Goal: Information Seeking & Learning: Learn about a topic

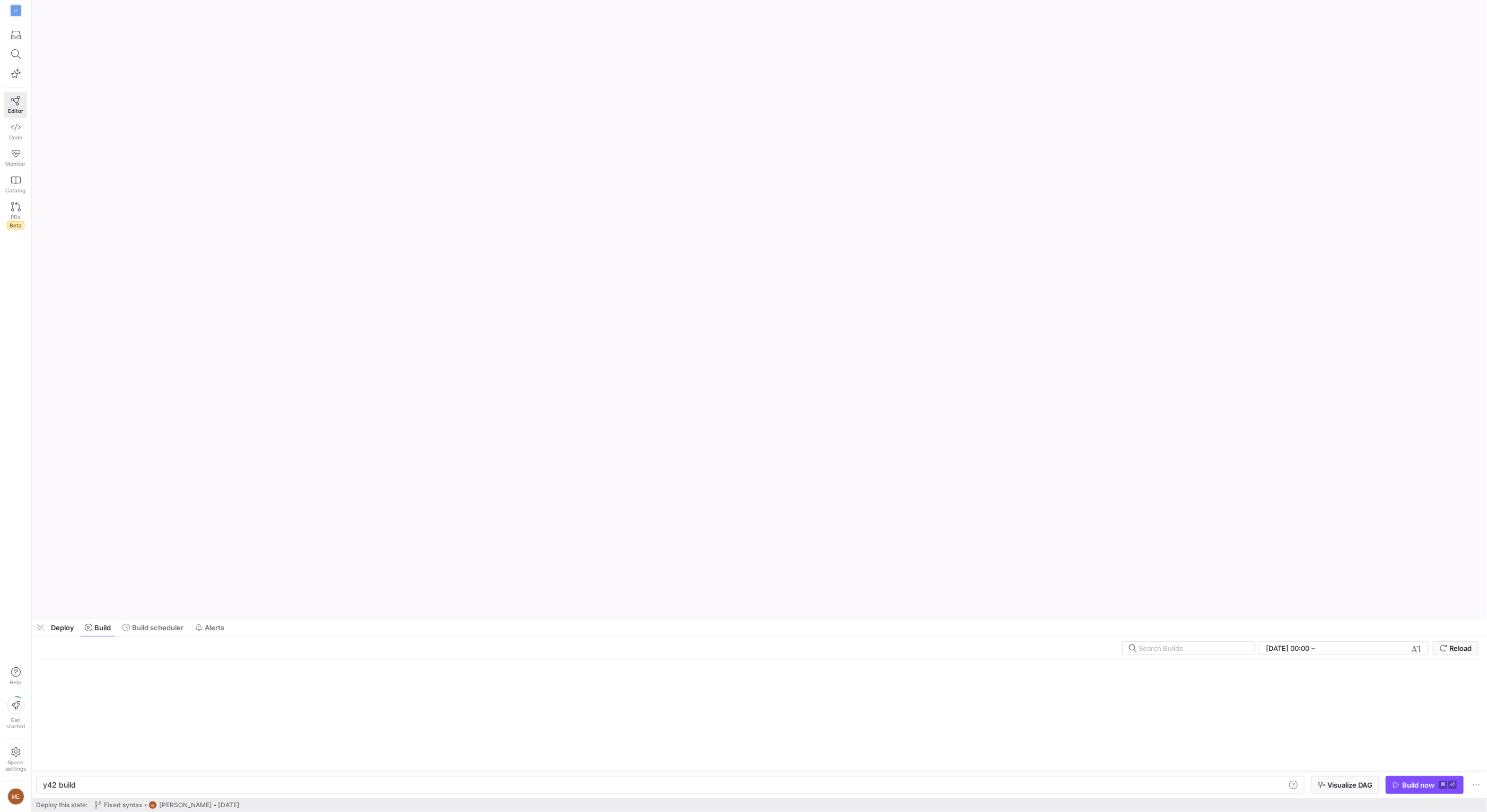
scroll to position [0, 32]
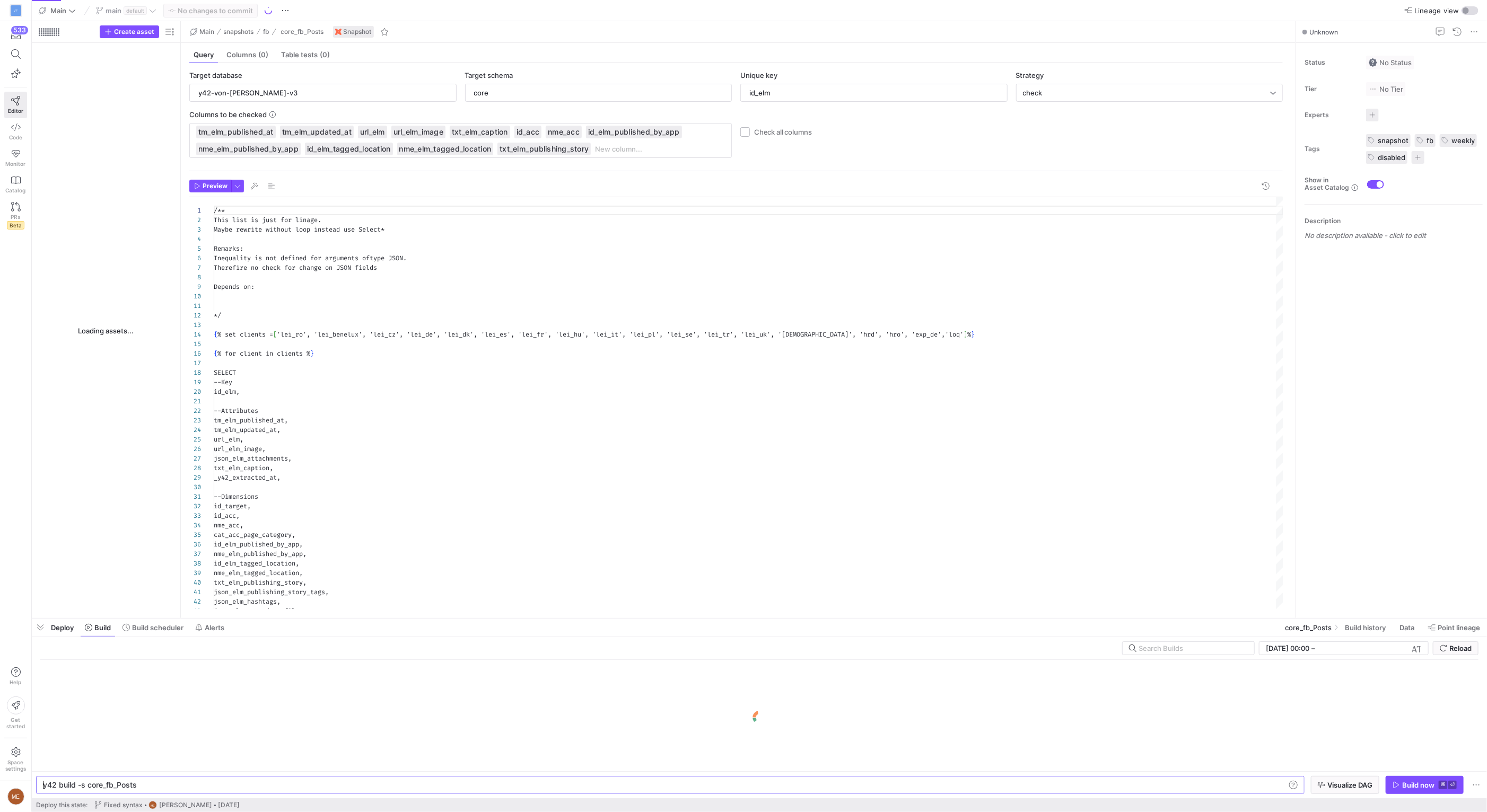
type textarea "y42 build -s core_fb_Posts"
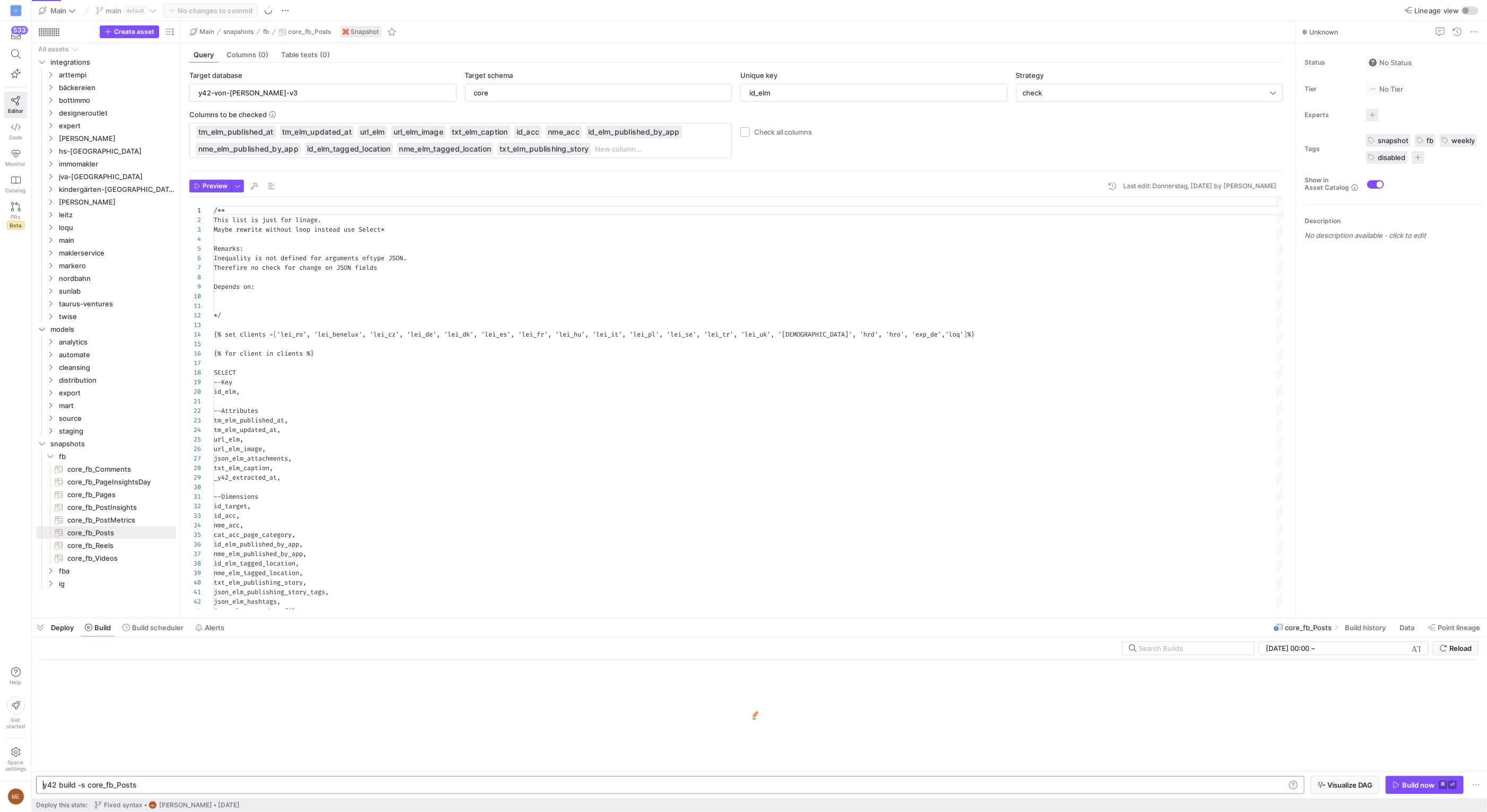
scroll to position [95, 0]
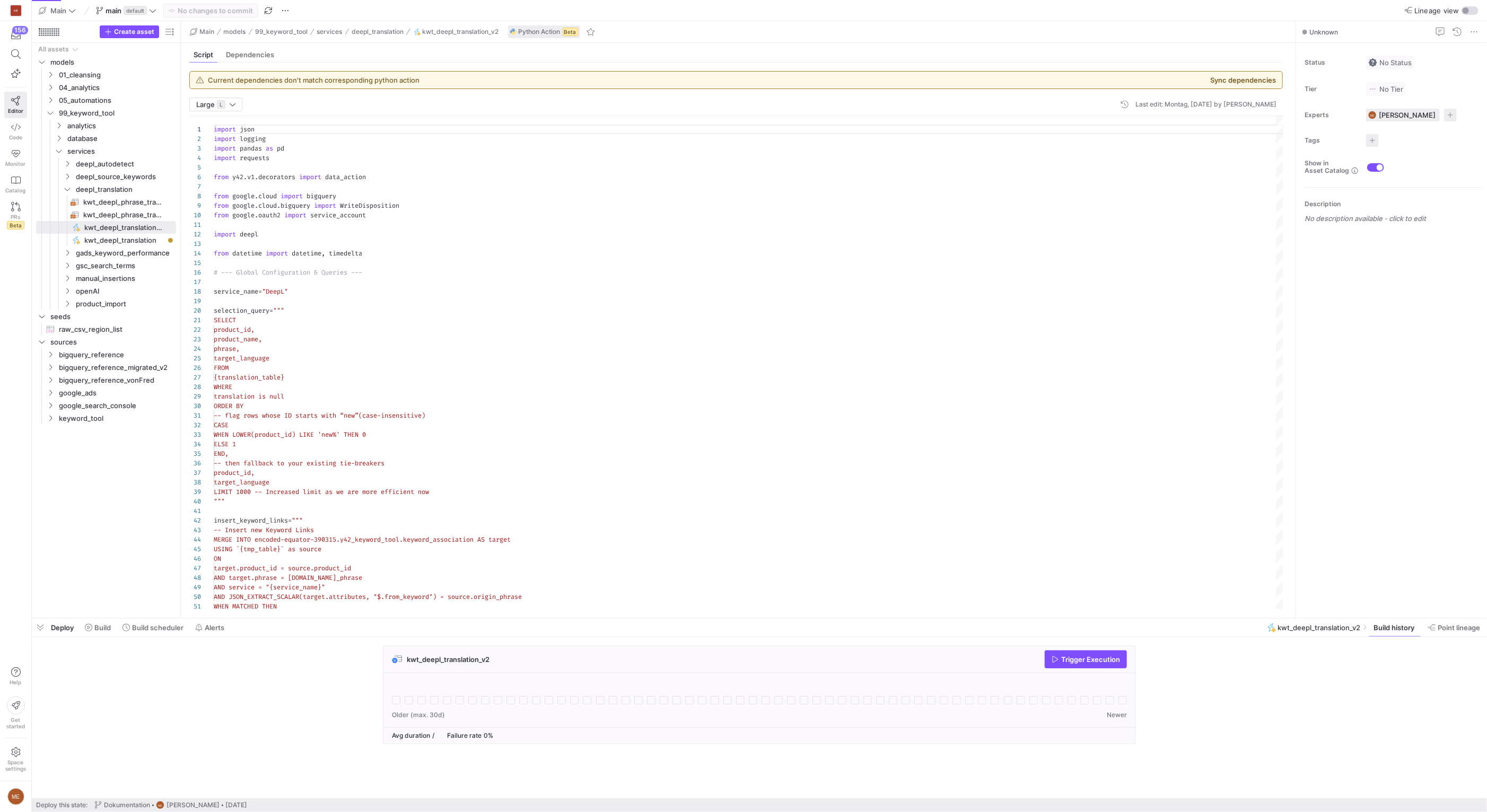
scroll to position [95, 0]
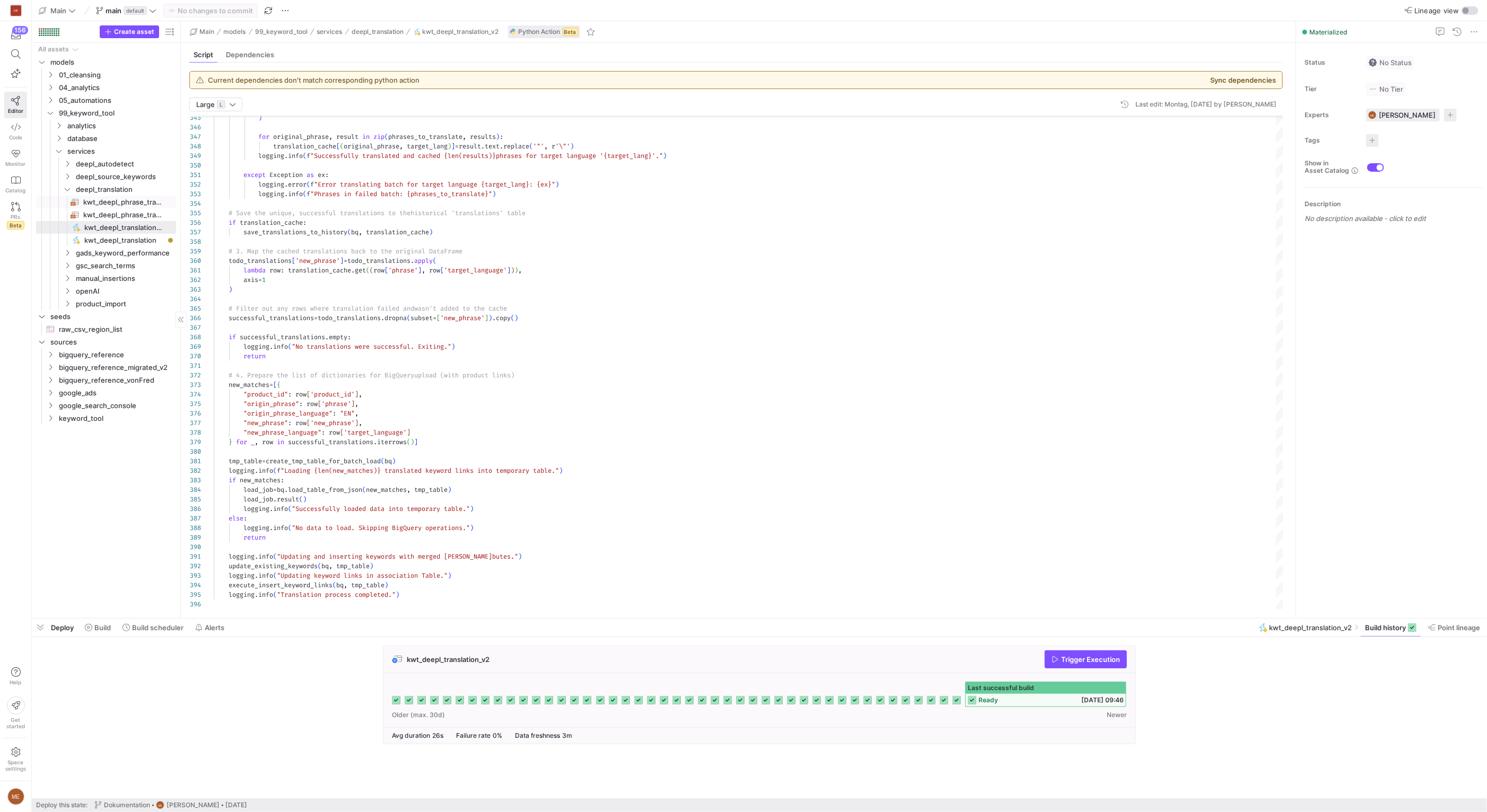
click at [147, 205] on span "kwt_deepl_phrase_translation_to_process​​​​​​​​​​" at bounding box center [124, 202] width 81 height 12
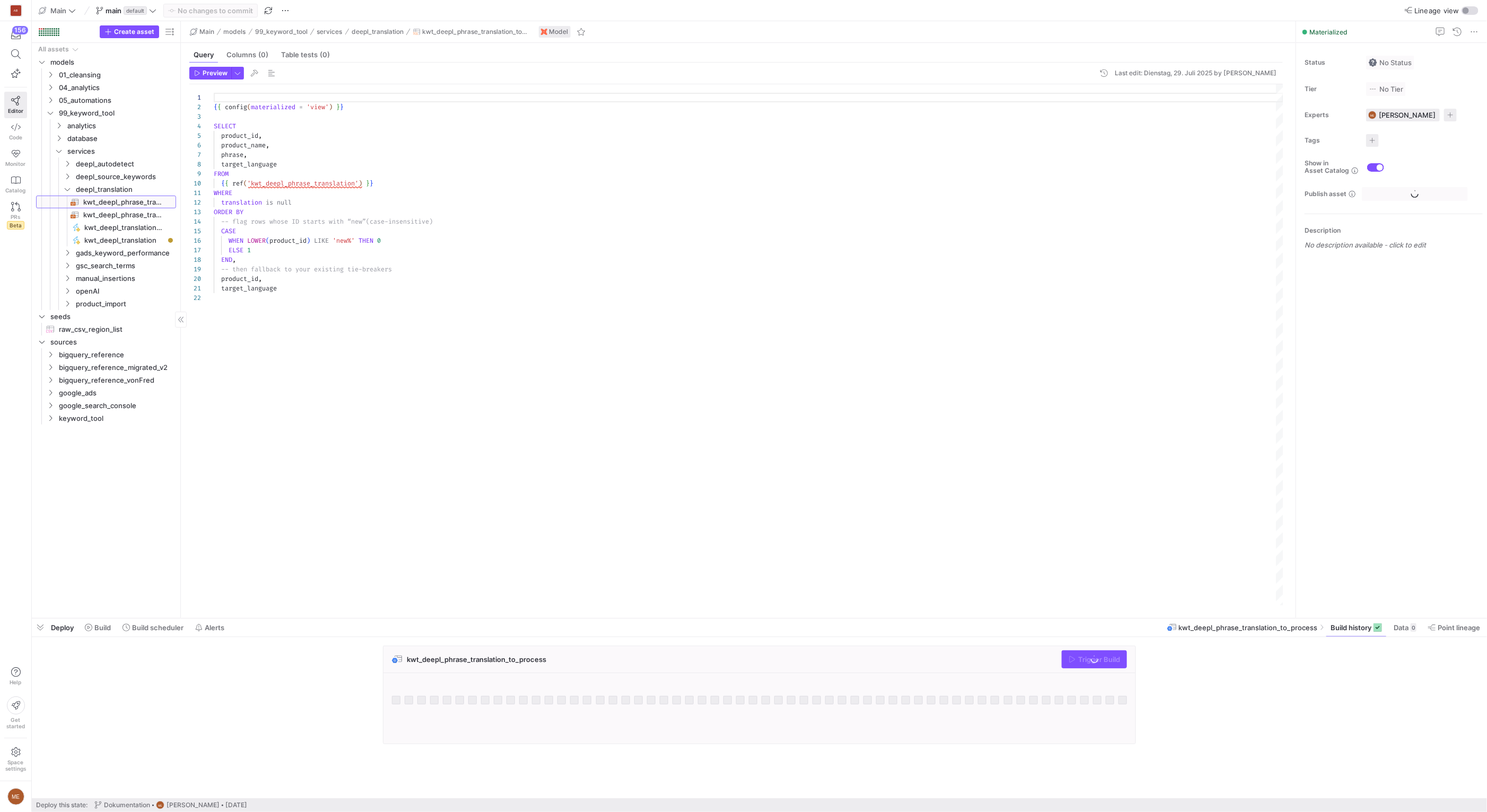
scroll to position [95, 0]
click at [151, 216] on span "kwt_deepl_phrase_translation​​​​​​​​​​" at bounding box center [124, 215] width 81 height 12
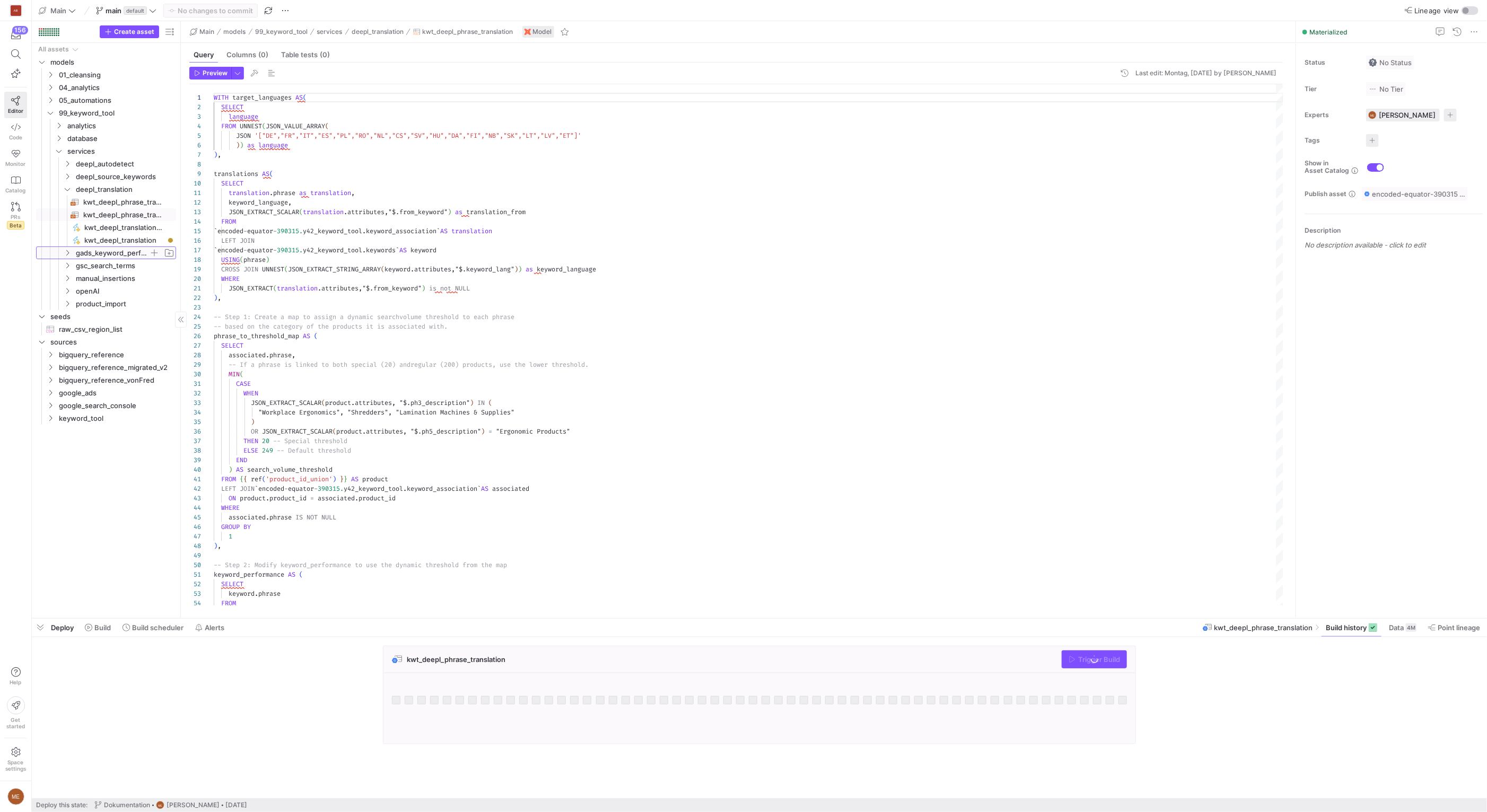
click at [111, 257] on span "gads_keyword_performance" at bounding box center [112, 253] width 73 height 12
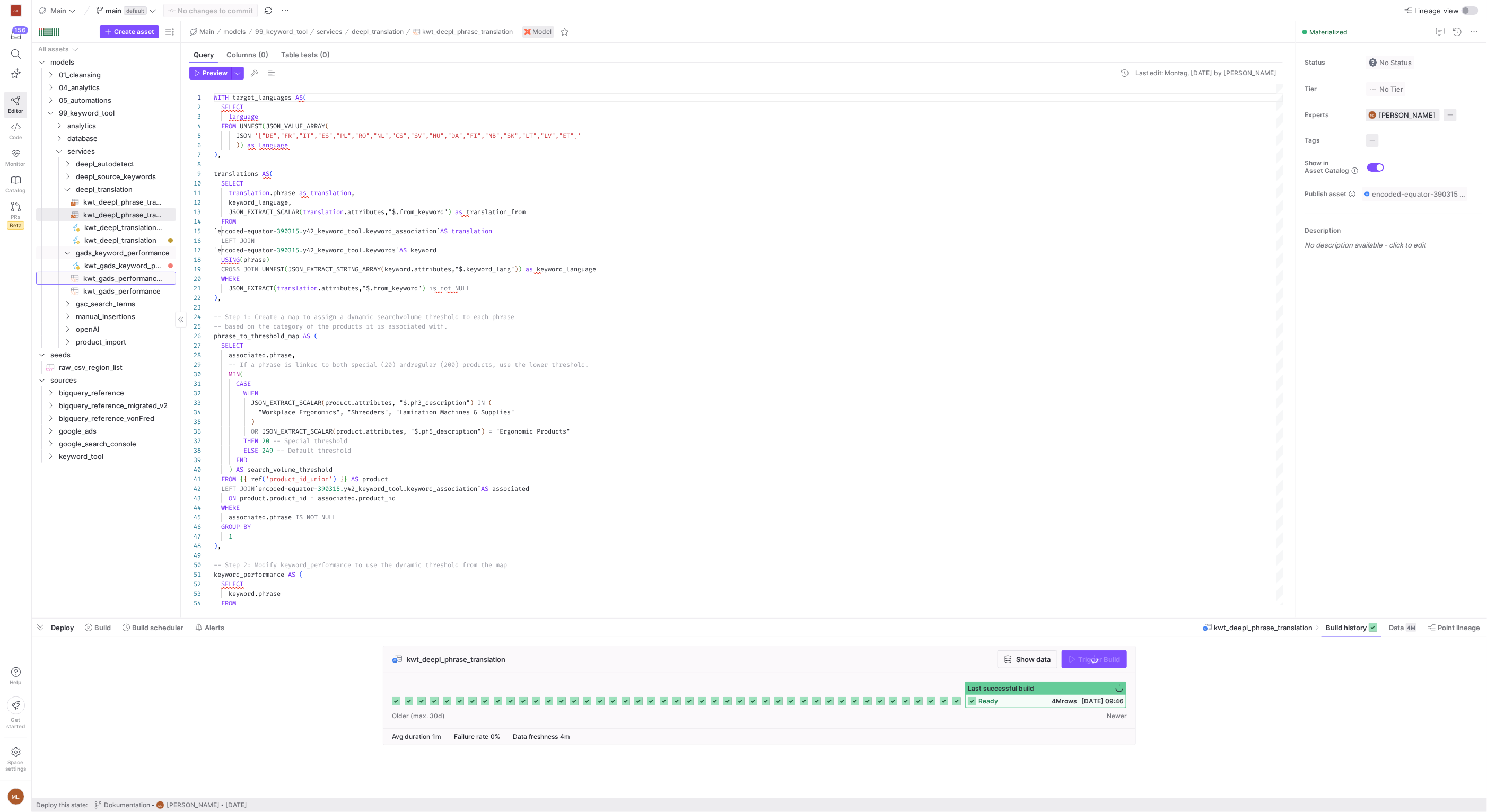
click at [119, 280] on span "kwt_gads_performance_to_process​​​​​​​​​​" at bounding box center [124, 278] width 81 height 12
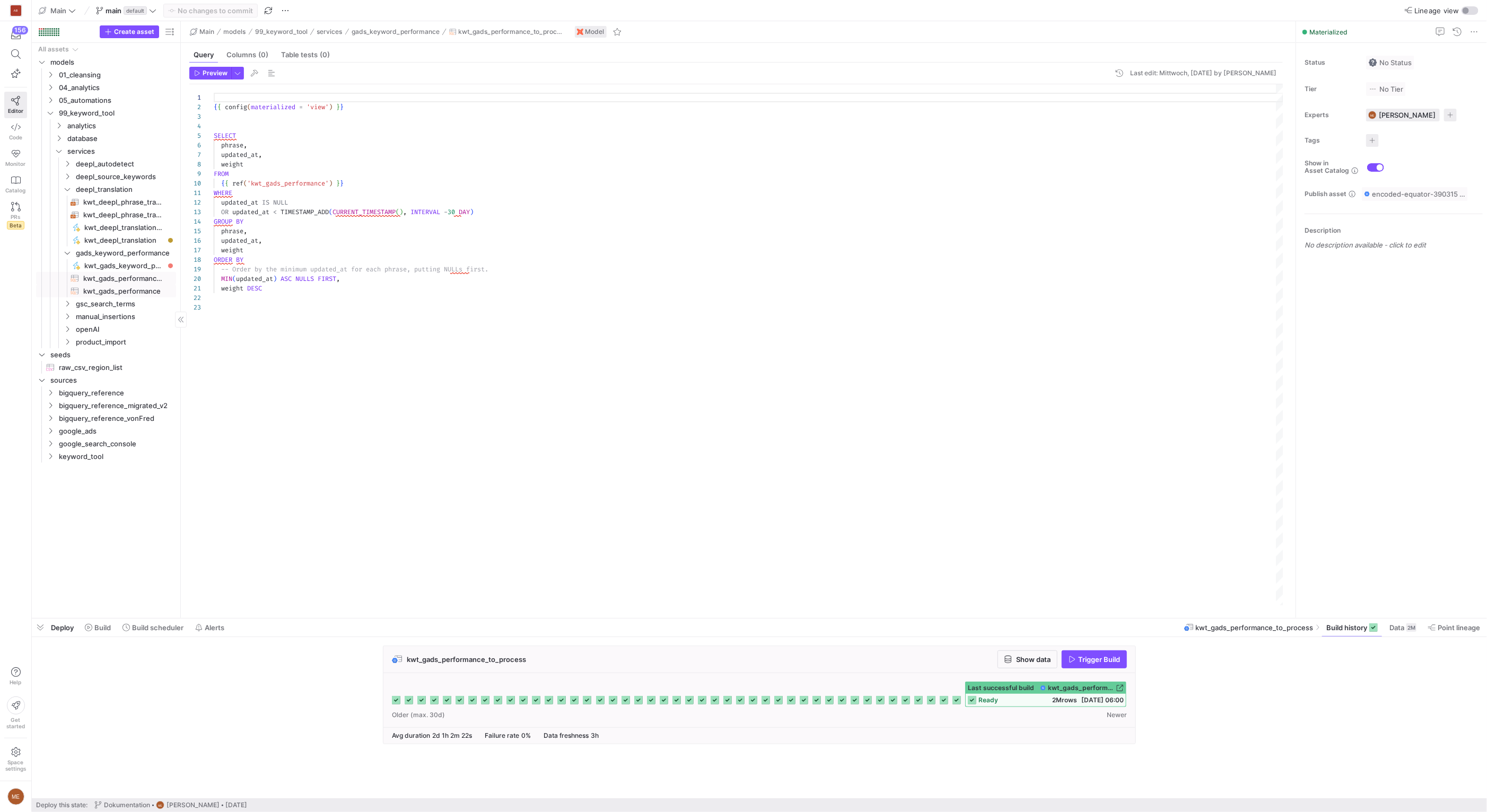
click at [124, 293] on span "kwt_gads_performance​​​​​​​​​​" at bounding box center [124, 291] width 81 height 12
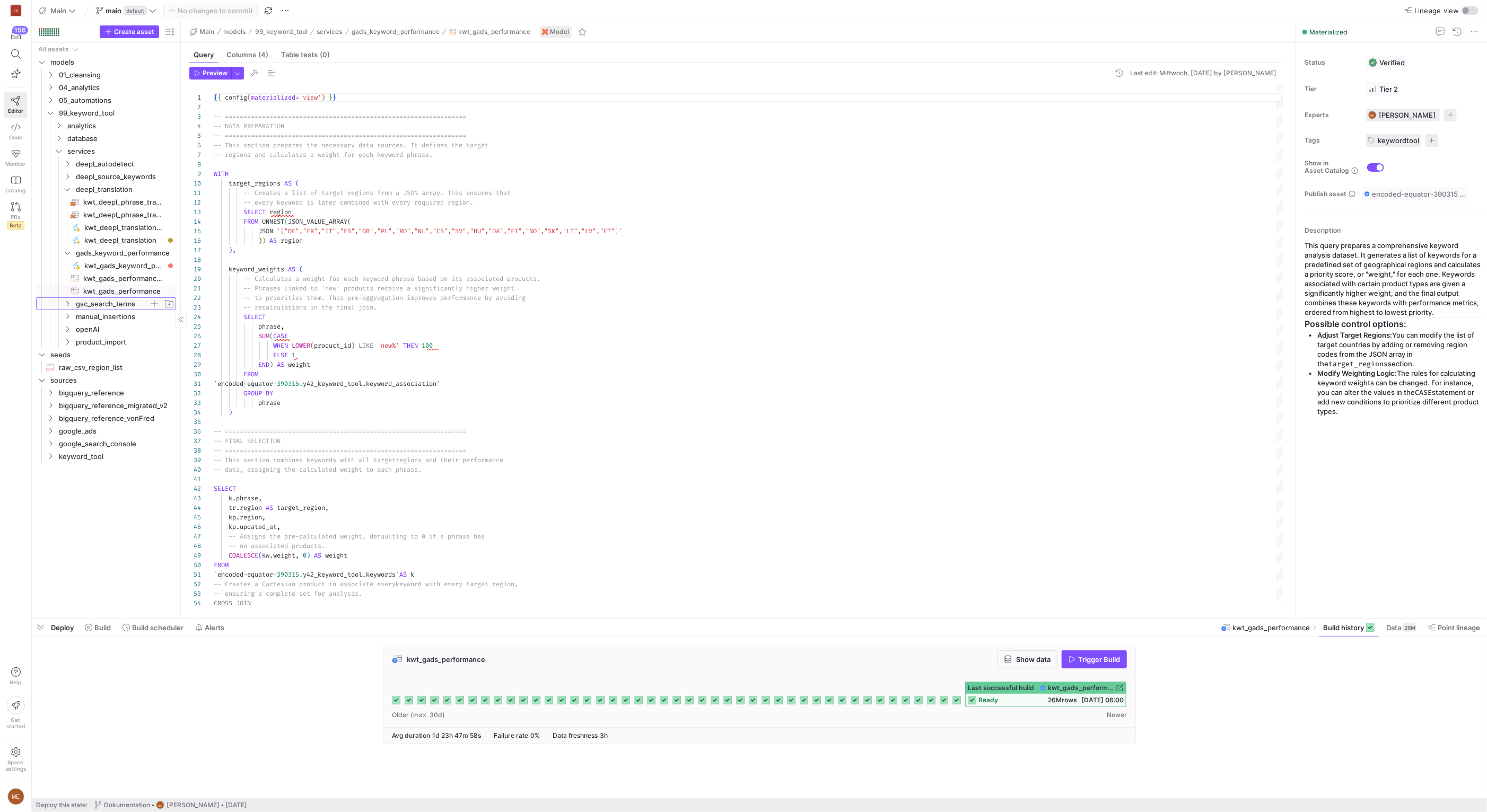
click at [110, 307] on span "gsc_search_terms" at bounding box center [112, 304] width 73 height 12
click at [120, 318] on span "kwt_gcs_insertions​​​​​​​​​​" at bounding box center [124, 316] width 81 height 12
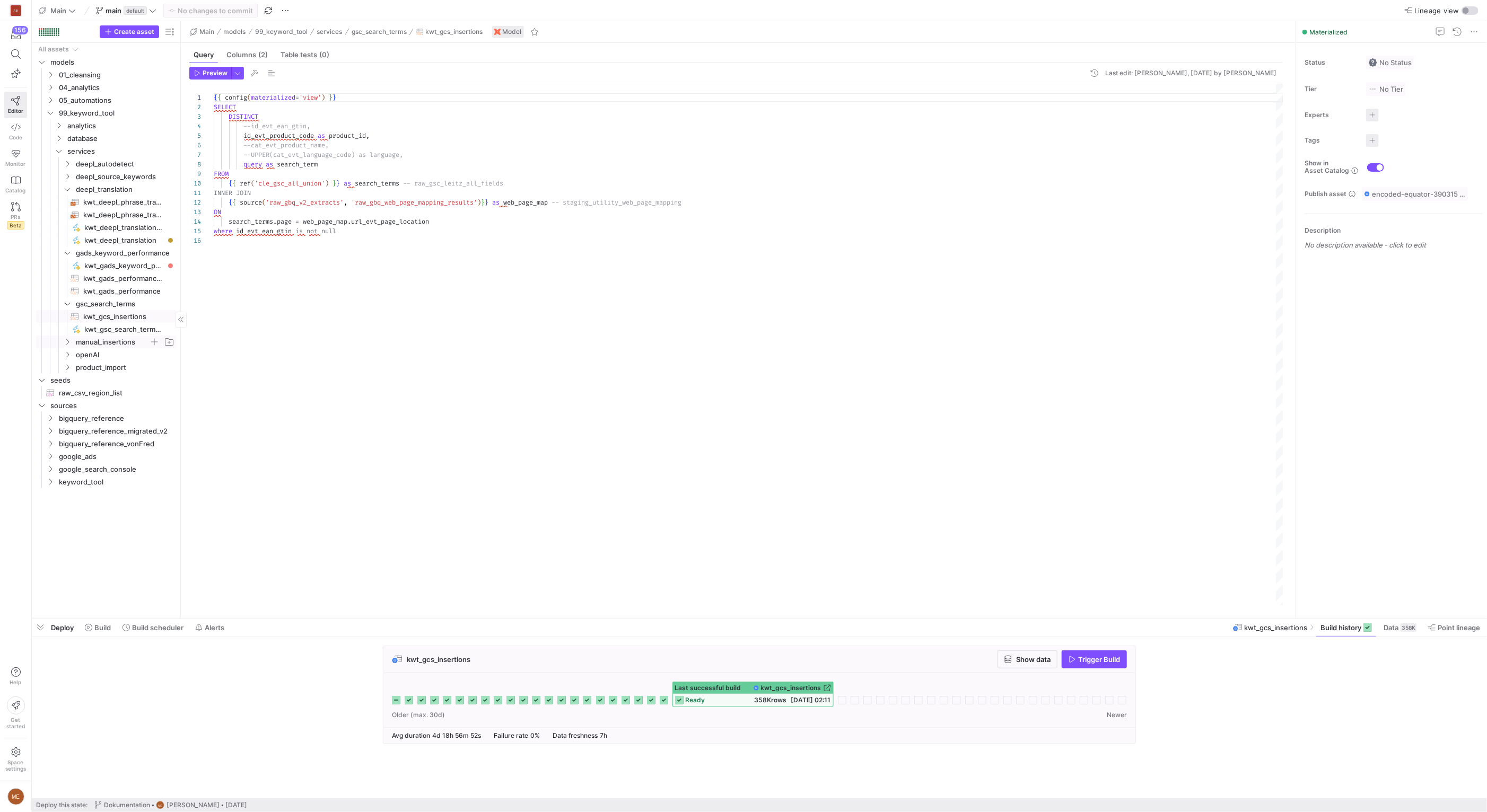
click at [117, 340] on span "manual_insertions" at bounding box center [112, 342] width 73 height 12
click at [115, 364] on span "kwt_manual_keyword_insertion​​​​​​​​​​" at bounding box center [124, 368] width 81 height 12
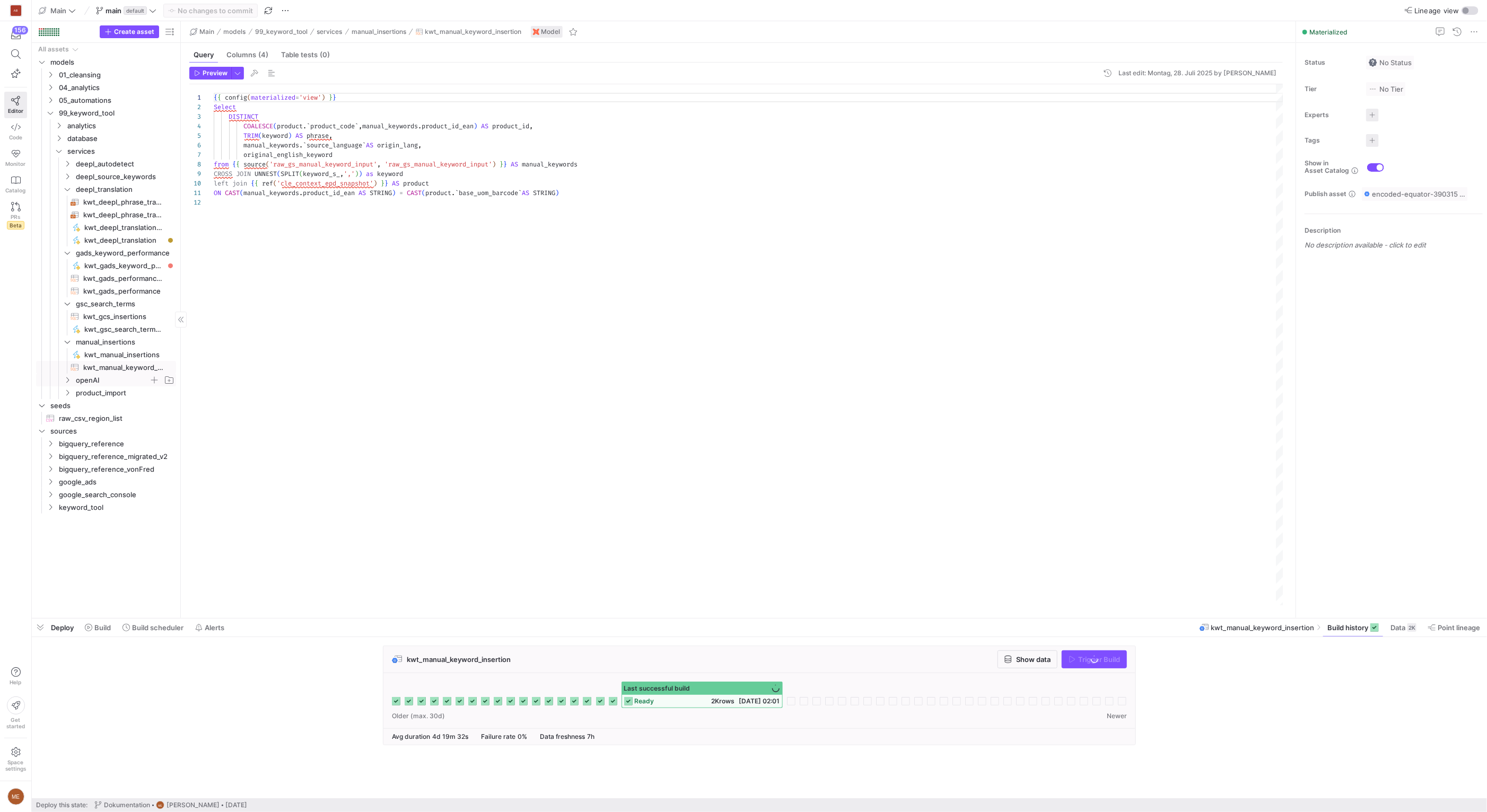
click at [113, 377] on span "openAI" at bounding box center [112, 380] width 73 height 12
click at [117, 446] on span "product_import" at bounding box center [112, 444] width 73 height 12
click at [110, 403] on span "kwt_openai_keyword_recommendations​​​​​​​​​​" at bounding box center [124, 406] width 81 height 12
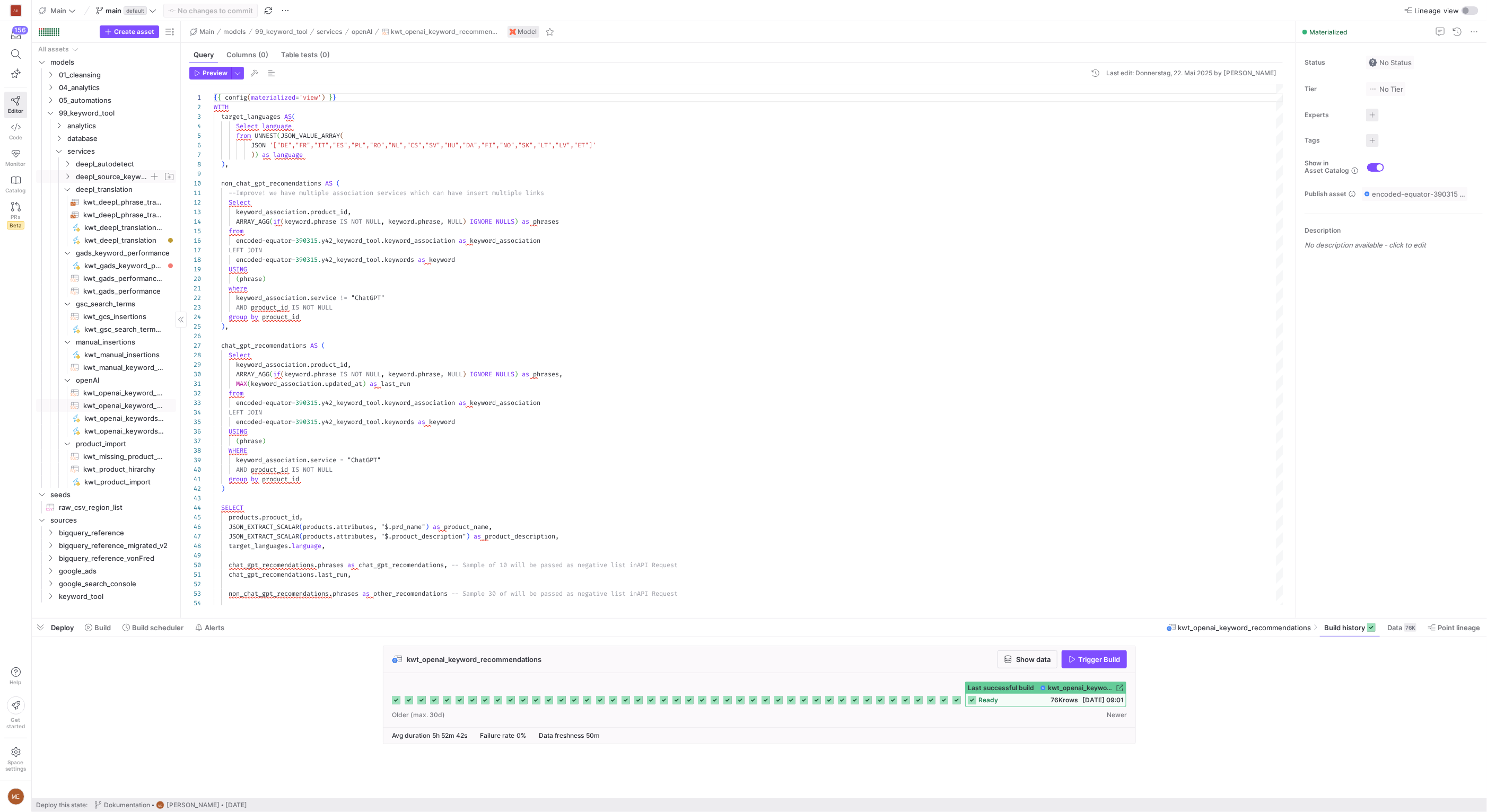
click at [77, 171] on span "deepl_source_keywords" at bounding box center [112, 177] width 73 height 12
click at [95, 170] on span "deepl_autodetect" at bounding box center [112, 164] width 73 height 12
click at [104, 188] on span "kwt_deepl_lang_autodetect_to_process​​​​​​​​​​" at bounding box center [124, 189] width 81 height 12
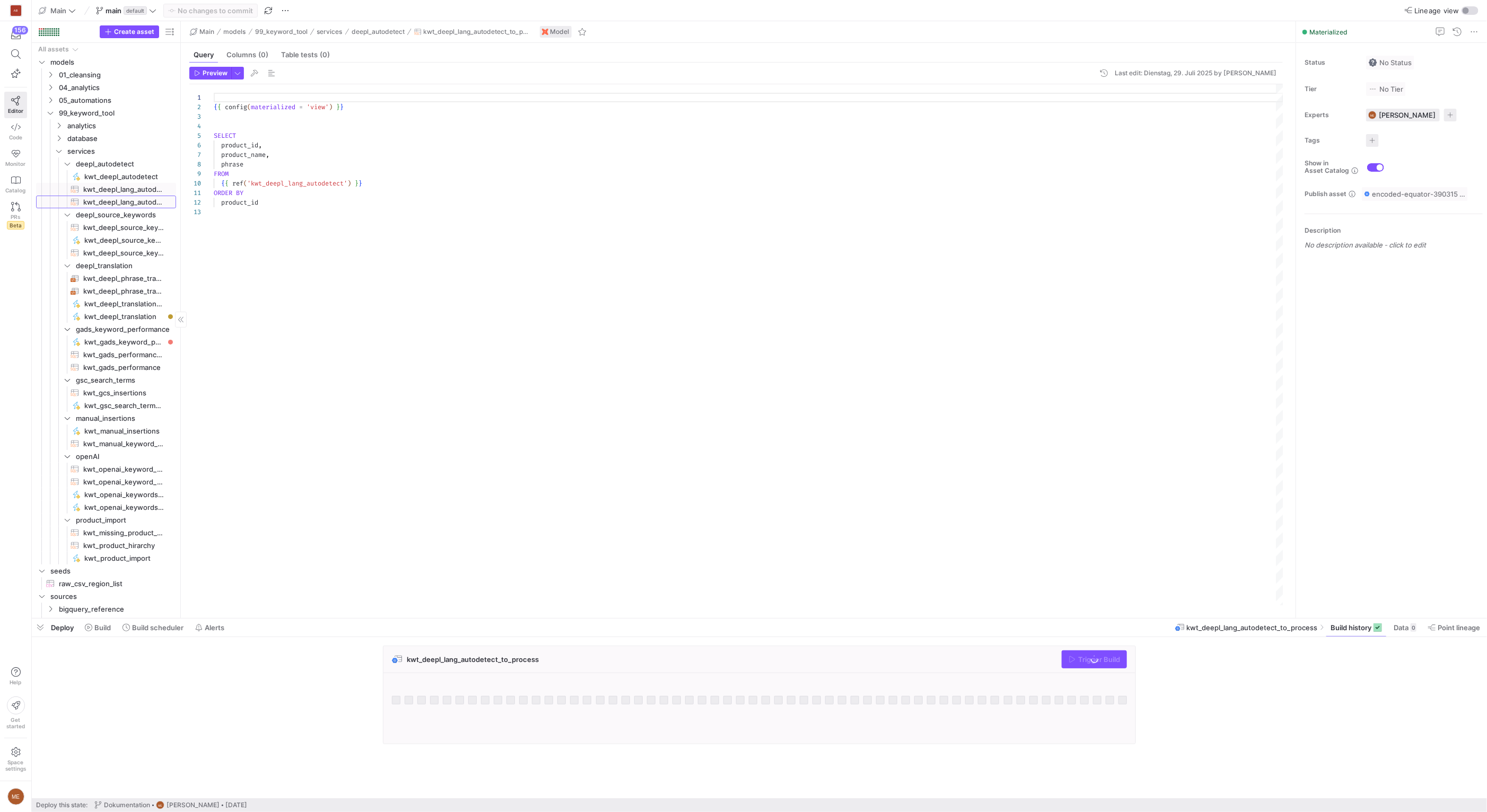
click at [104, 203] on span "kwt_deepl_lang_autodetect​​​​​​​​​​" at bounding box center [124, 202] width 81 height 12
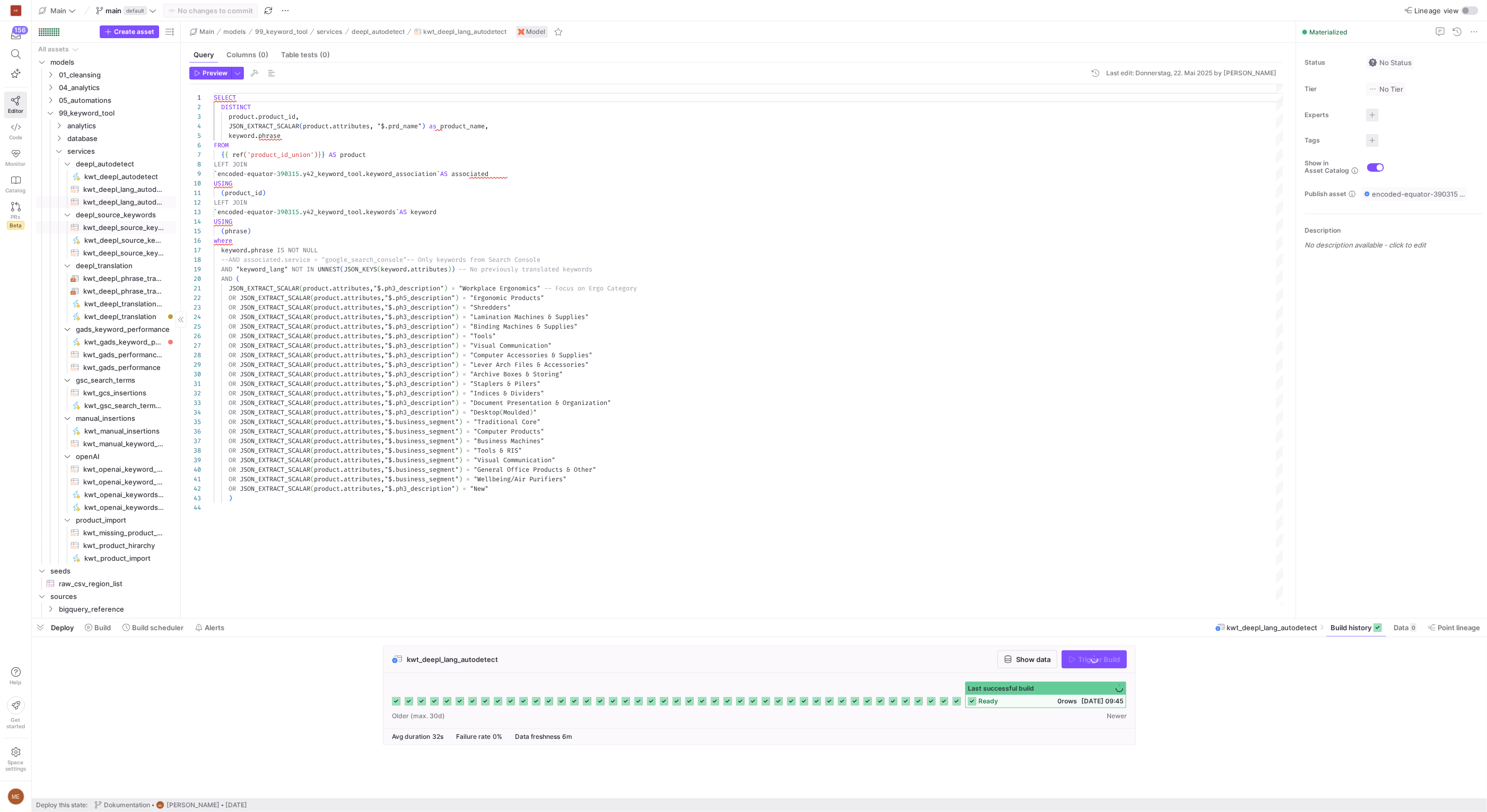
click at [99, 227] on span "kwt_deepl_source_keywords_to_process​​​​​​​​​​" at bounding box center [124, 227] width 81 height 12
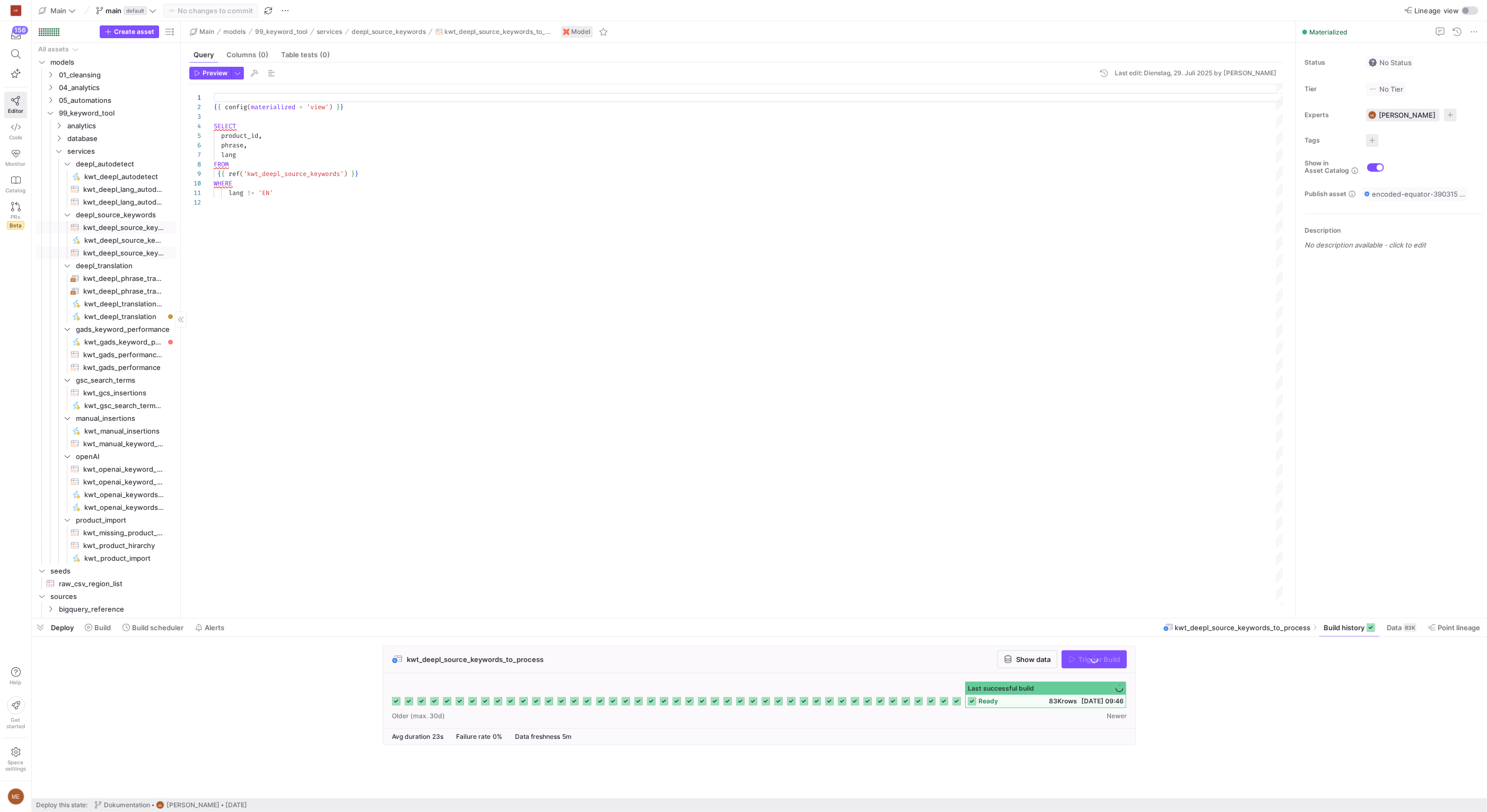
click at [101, 250] on span "kwt_deepl_source_keywords​​​​​​​​​​" at bounding box center [124, 253] width 81 height 12
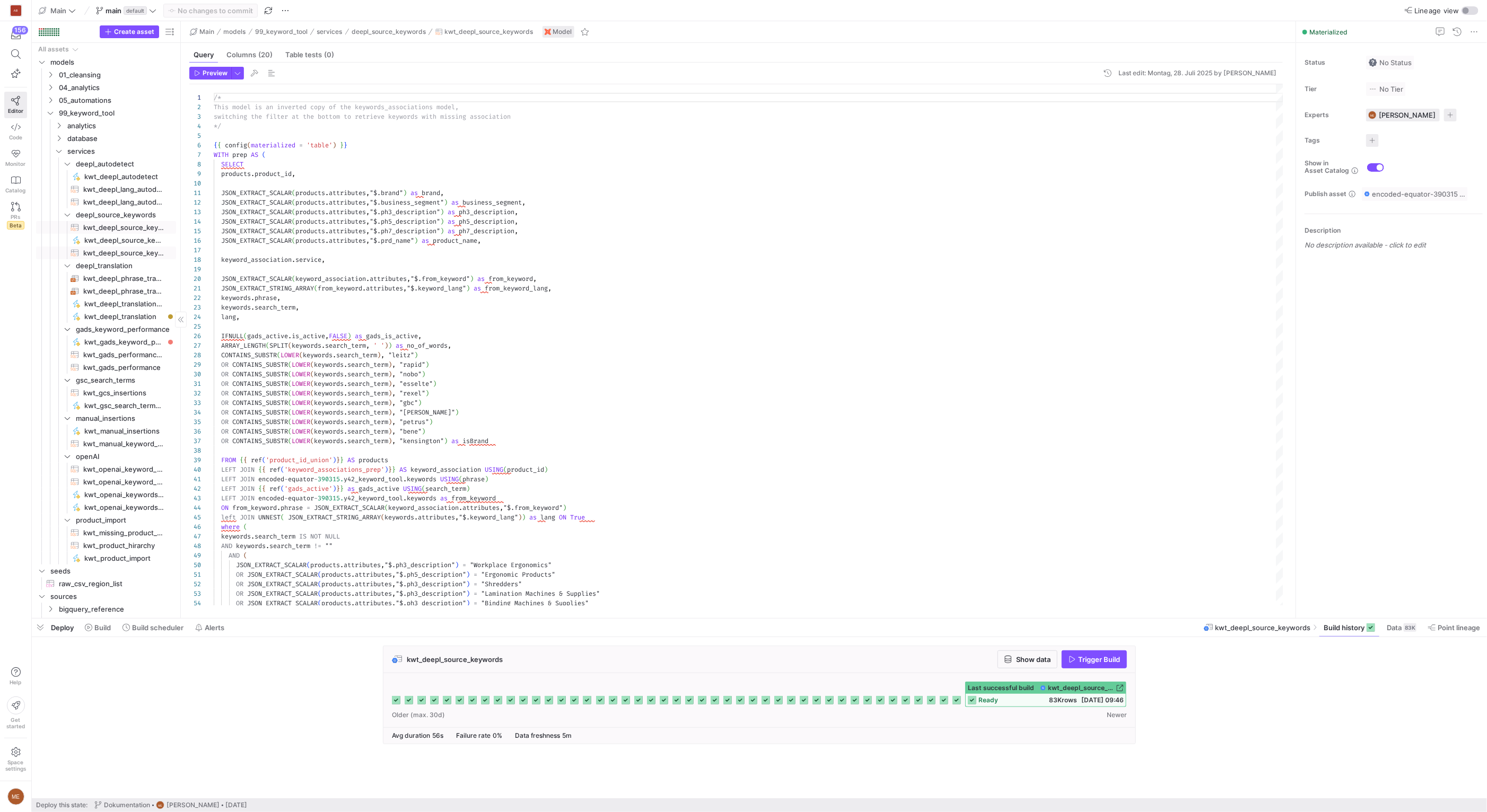
click at [102, 229] on span "kwt_deepl_source_keywords_to_process​​​​​​​​​​" at bounding box center [124, 227] width 81 height 12
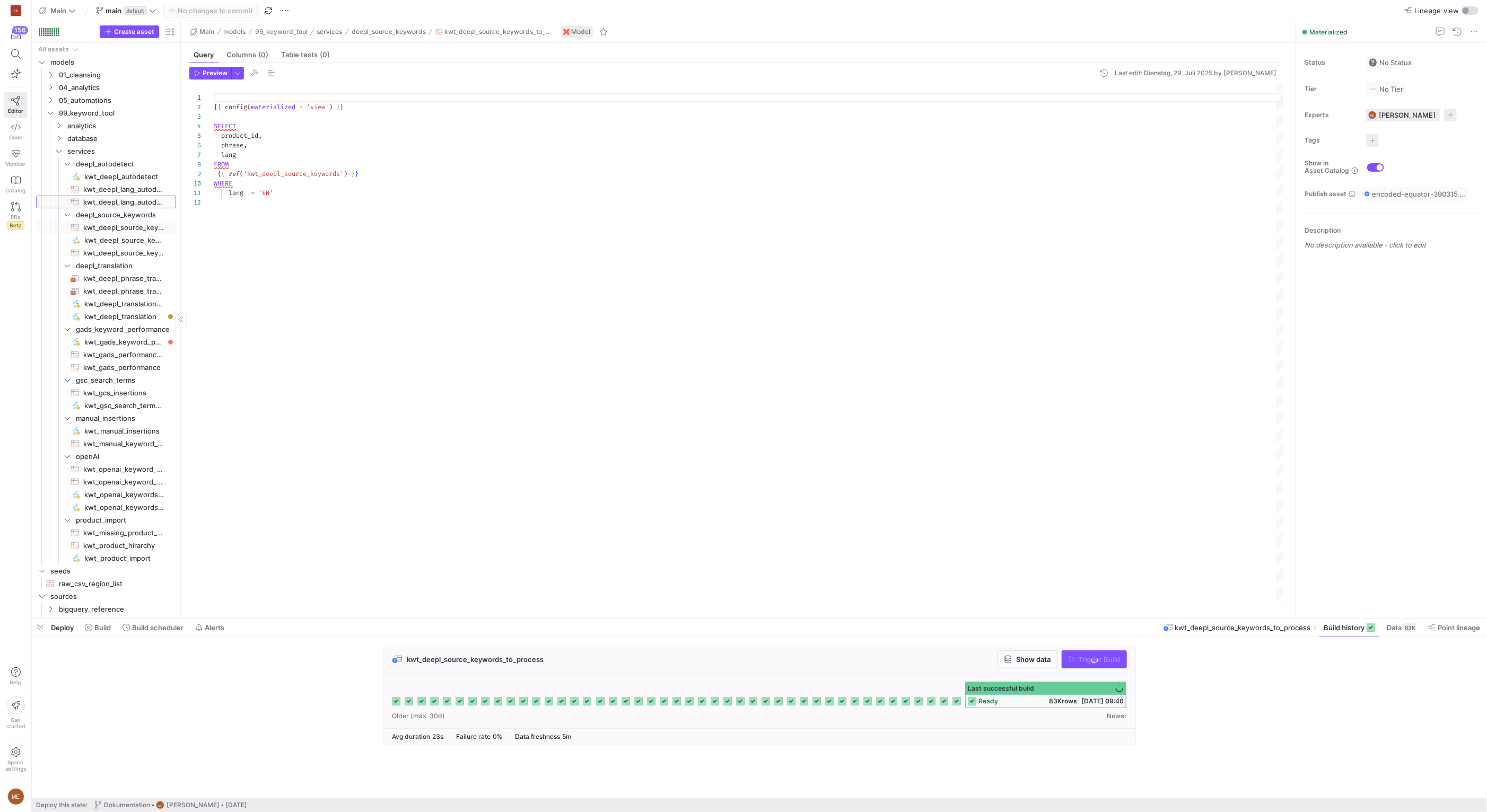
click at [118, 200] on span "kwt_deepl_lang_autodetect​​​​​​​​​​" at bounding box center [124, 202] width 81 height 12
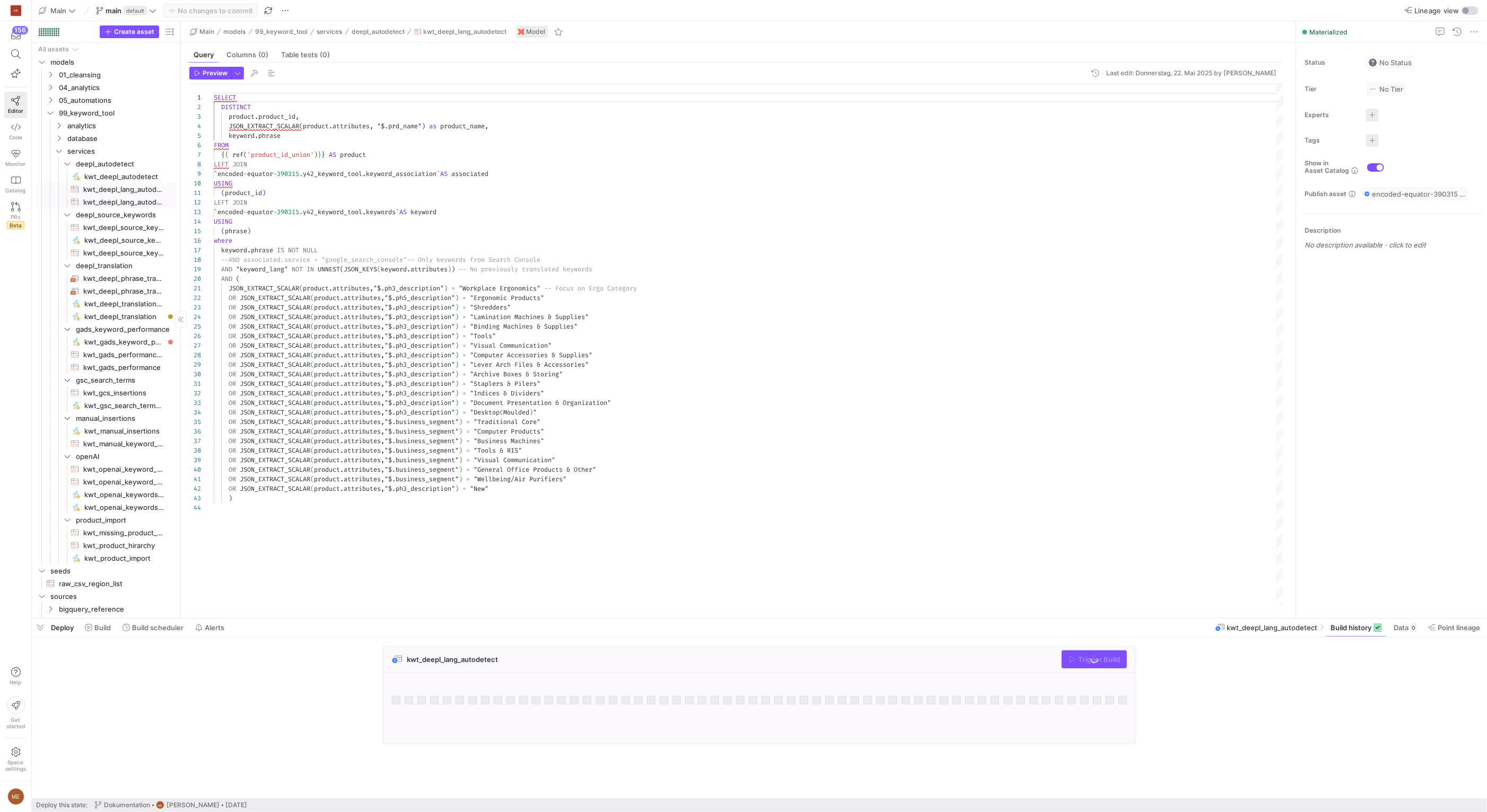
click at [117, 192] on span "kwt_deepl_lang_autodetect_to_process​​​​​​​​​​" at bounding box center [124, 189] width 81 height 12
type textarea "{{ config(materialized = 'view') }} SELECT product_id, product_name, phrase FRO…"
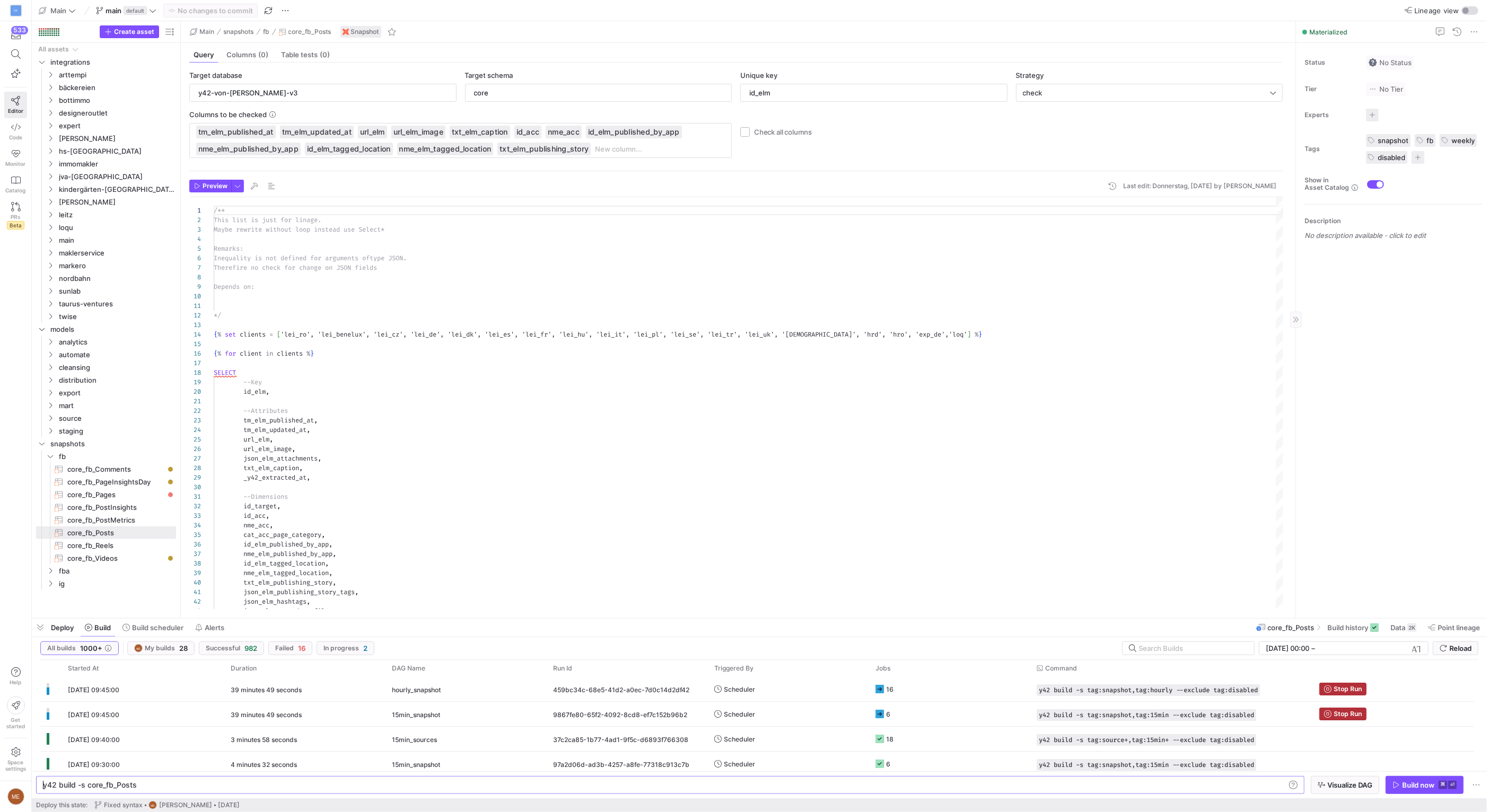
scroll to position [95, 0]
